Goal: Task Accomplishment & Management: Manage account settings

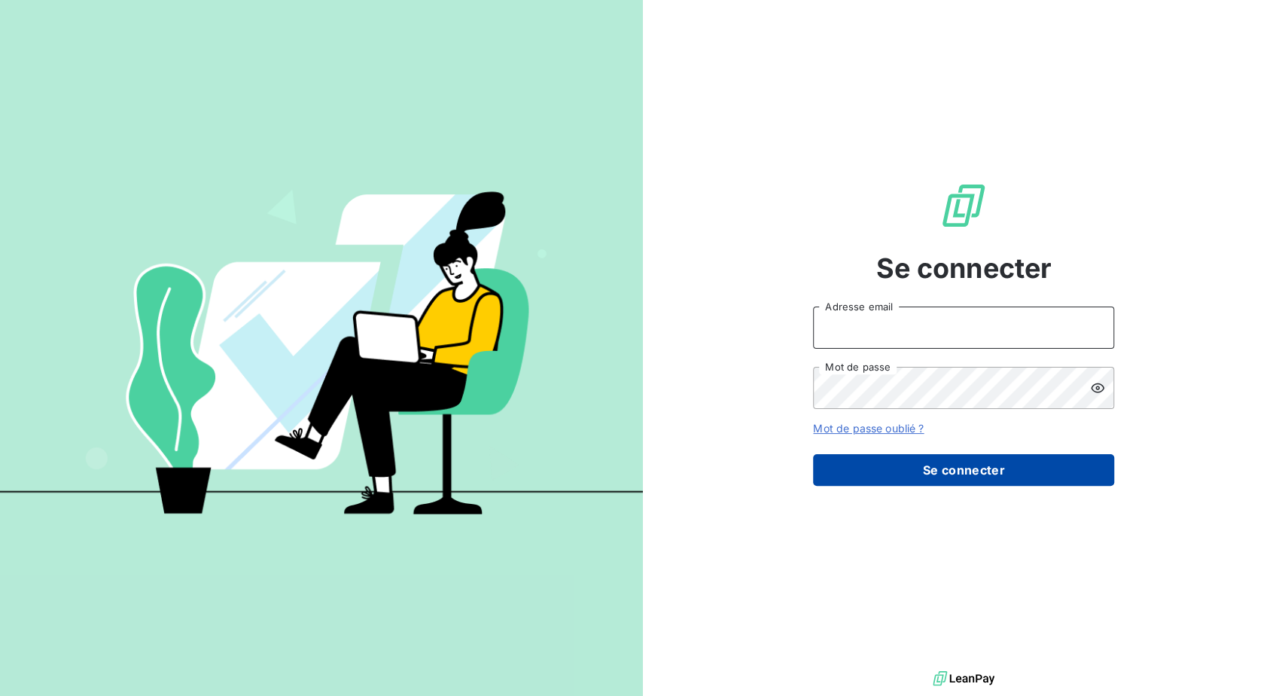
type input "[PERSON_NAME][EMAIL_ADDRESS][PERSON_NAME][DOMAIN_NAME]"
click at [965, 486] on button "Se connecter" at bounding box center [963, 470] width 301 height 32
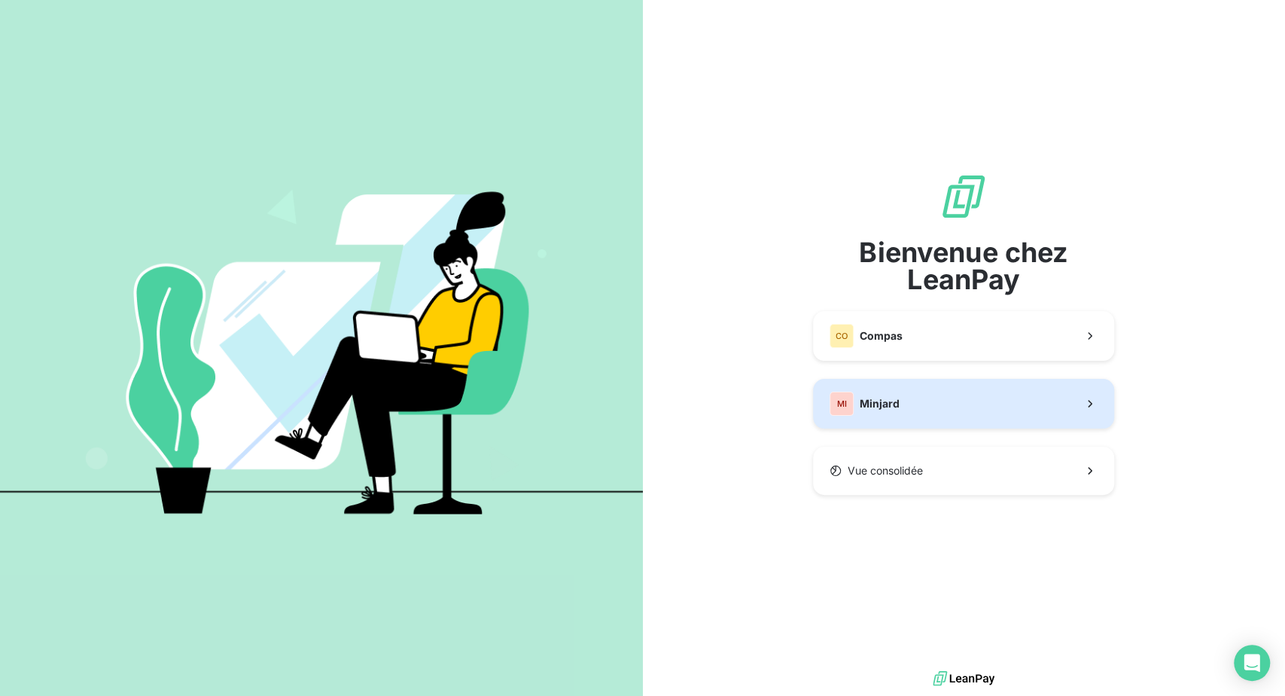
click at [900, 411] on span "Minjard" at bounding box center [880, 403] width 40 height 15
